Goal: Task Accomplishment & Management: Manage account settings

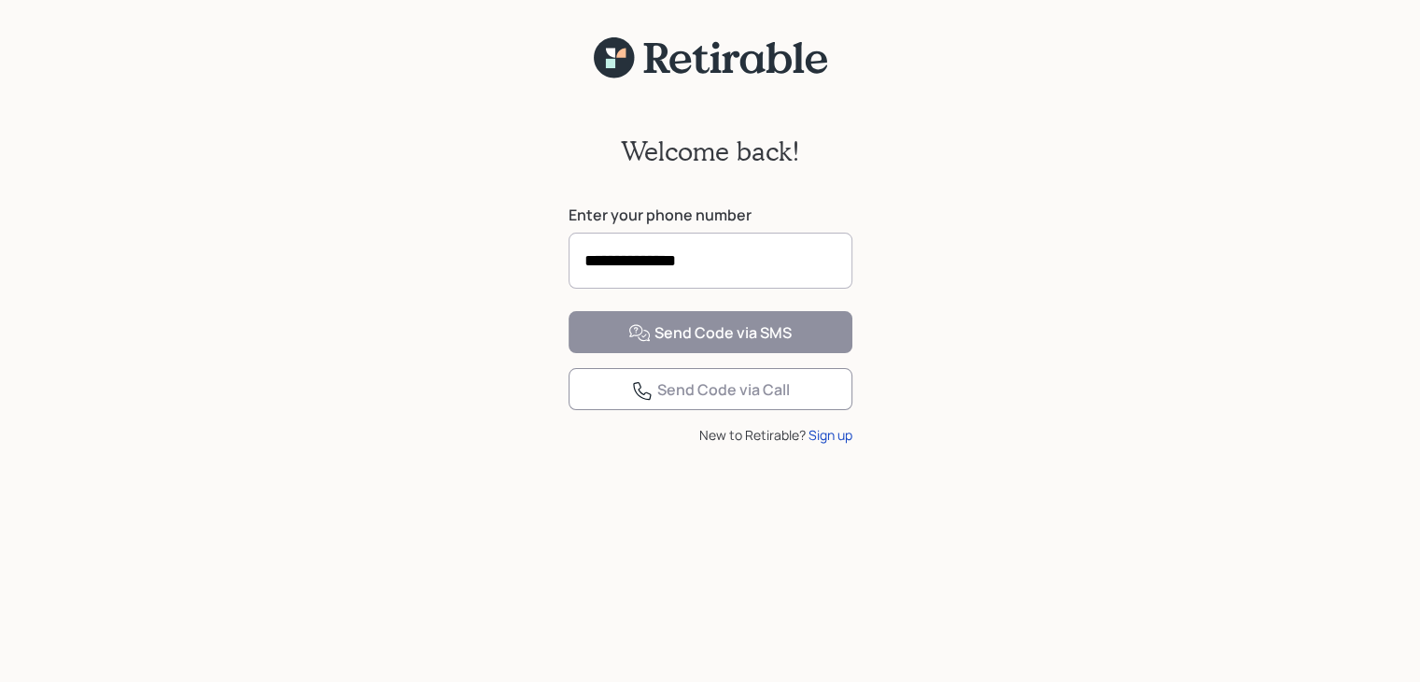
type input "**********"
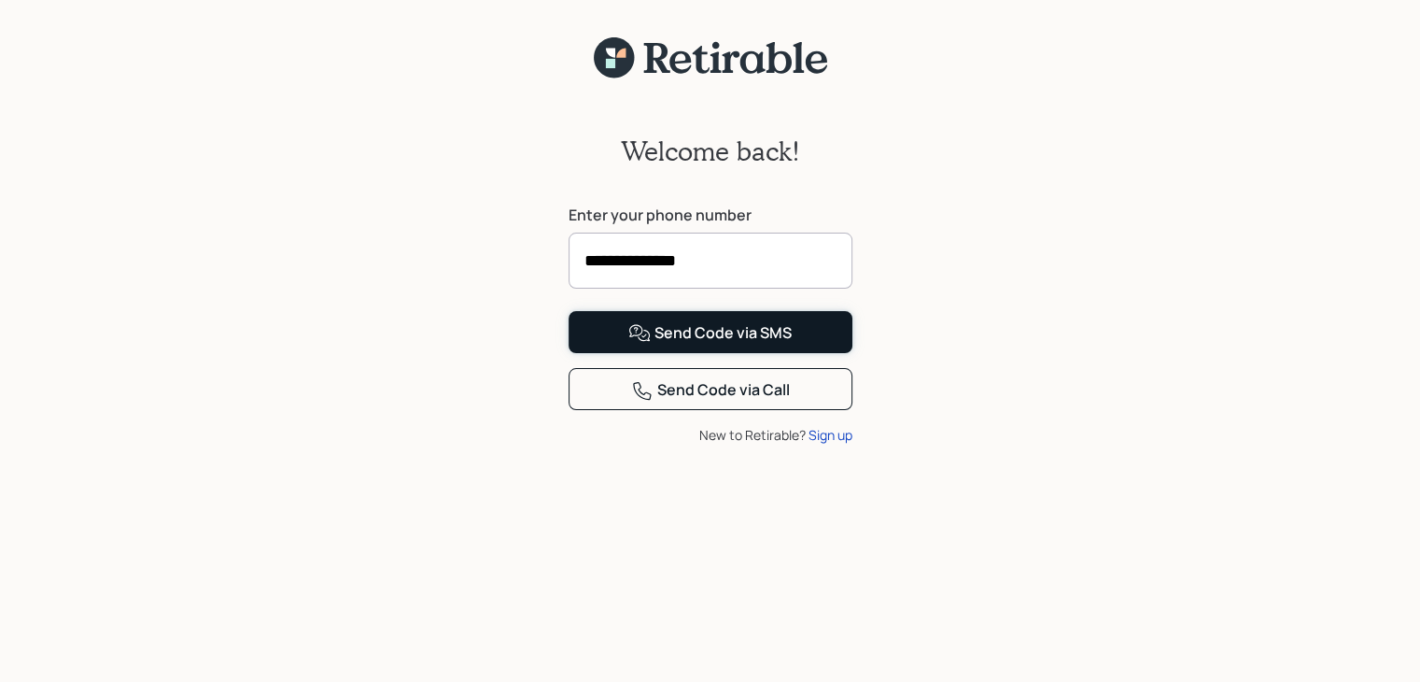
click at [697, 345] on div "Send Code via SMS" at bounding box center [709, 333] width 163 height 22
